Goal: Navigation & Orientation: Find specific page/section

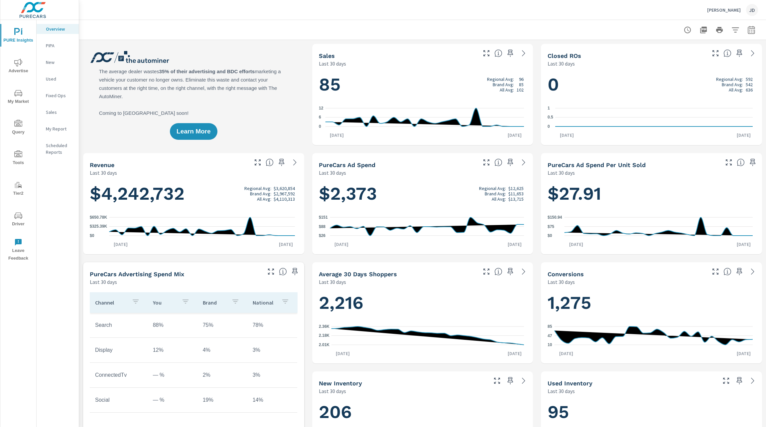
scroll to position [0, 0]
click at [16, 218] on icon "nav menu" at bounding box center [18, 216] width 8 height 8
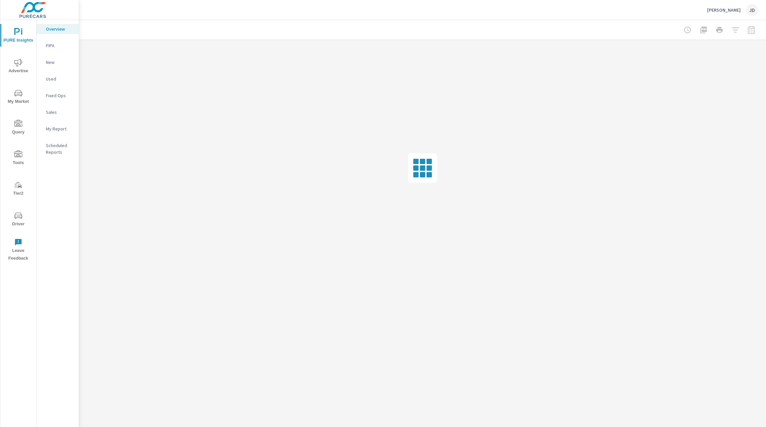
click at [731, 10] on p "[PERSON_NAME]" at bounding box center [724, 10] width 34 height 6
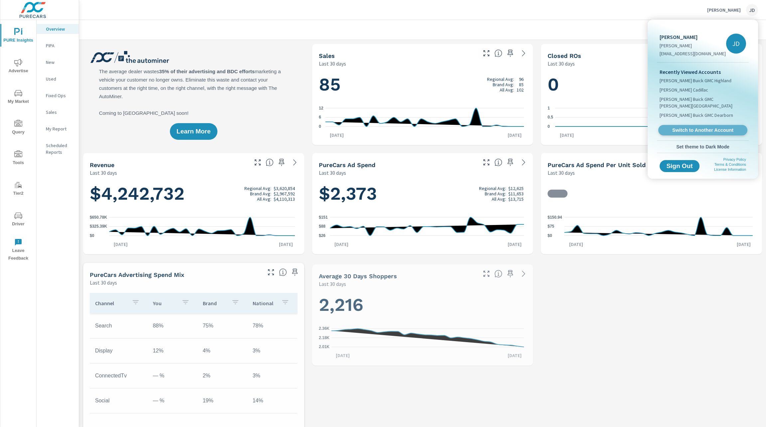
click at [683, 127] on span "Switch to Another Account" at bounding box center [702, 130] width 81 height 6
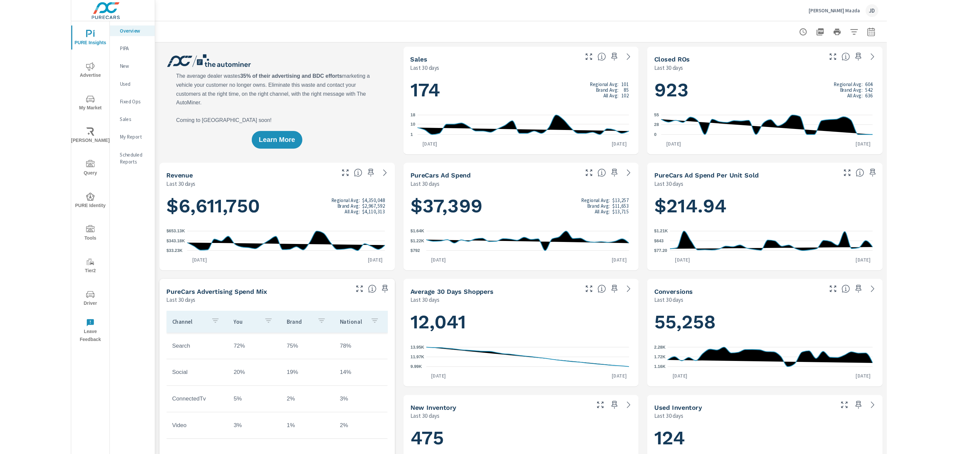
scroll to position [0, 0]
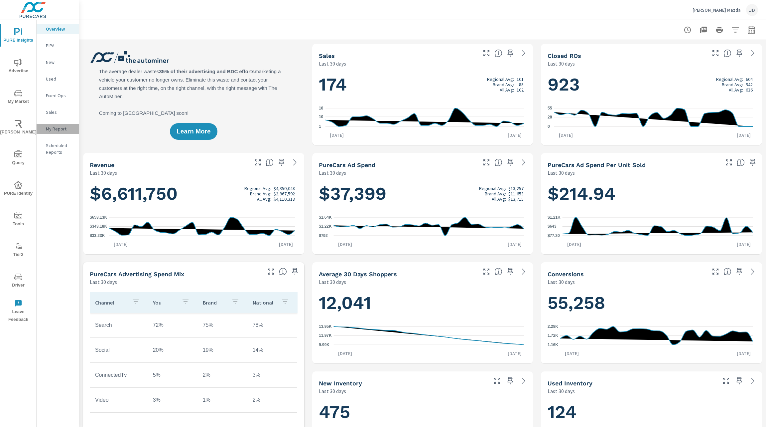
click at [54, 128] on p "My Report" at bounding box center [60, 128] width 28 height 7
